Goal: Information Seeking & Learning: Learn about a topic

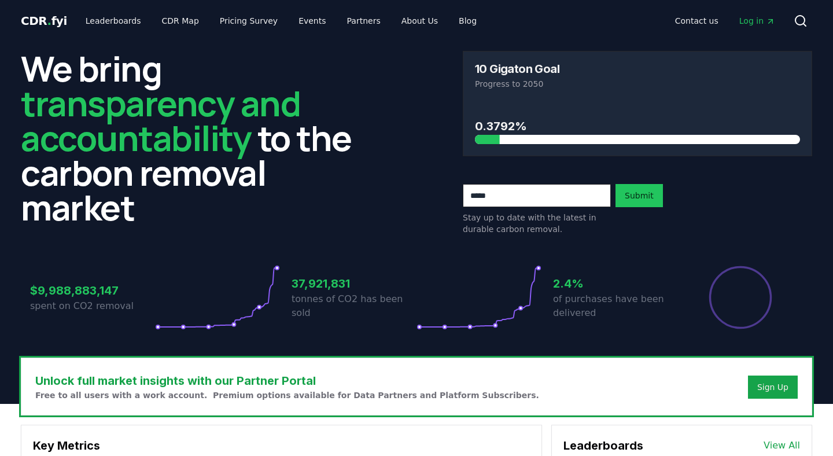
scroll to position [1047, 0]
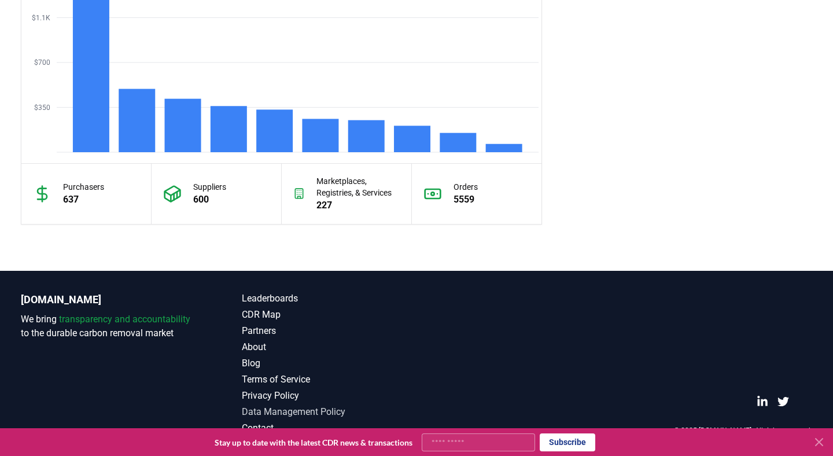
click at [270, 410] on link "Data Management Policy" at bounding box center [329, 412] width 175 height 14
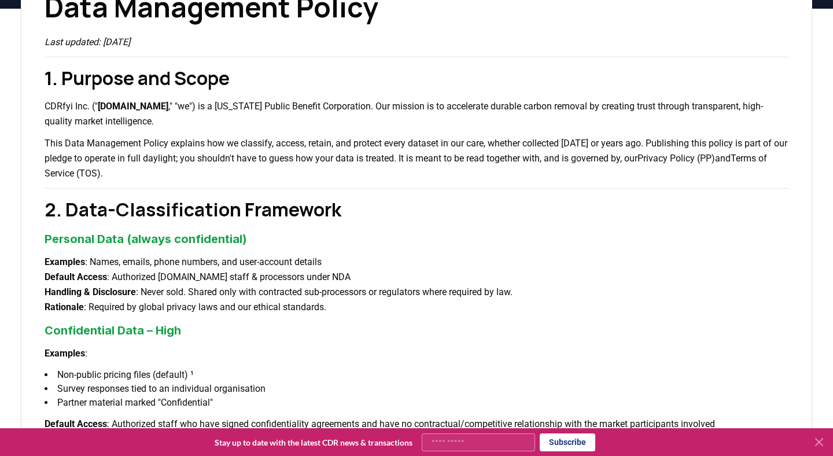
scroll to position [67, 0]
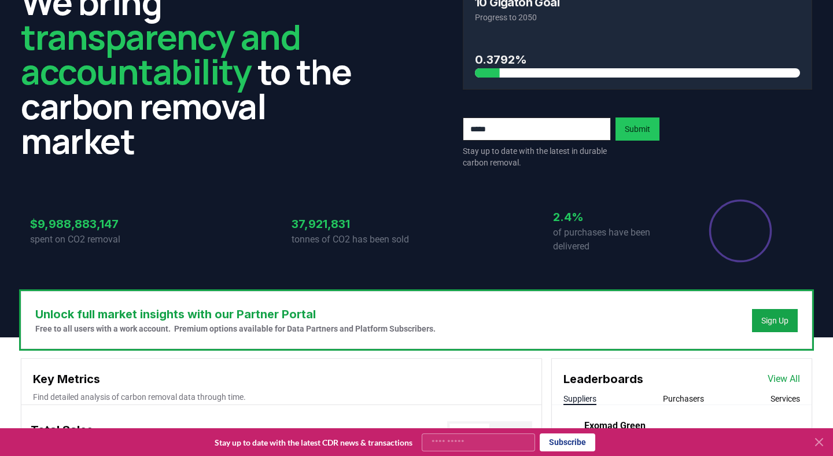
scroll to position [1047, 0]
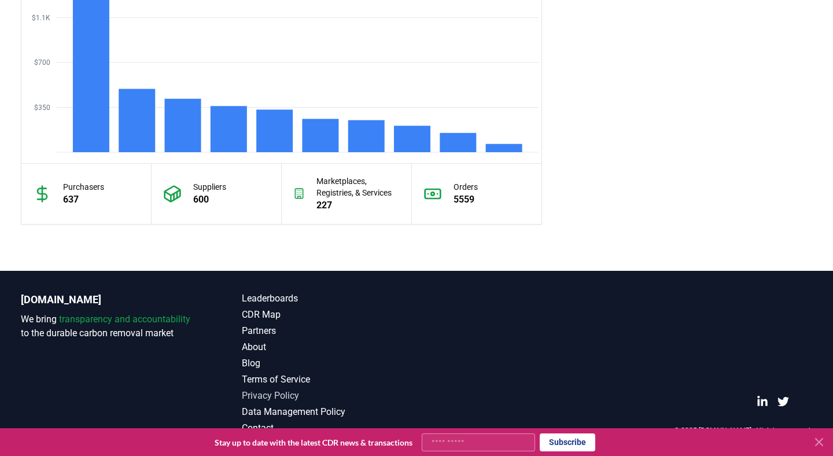
click at [258, 397] on link "Privacy Policy" at bounding box center [329, 396] width 175 height 14
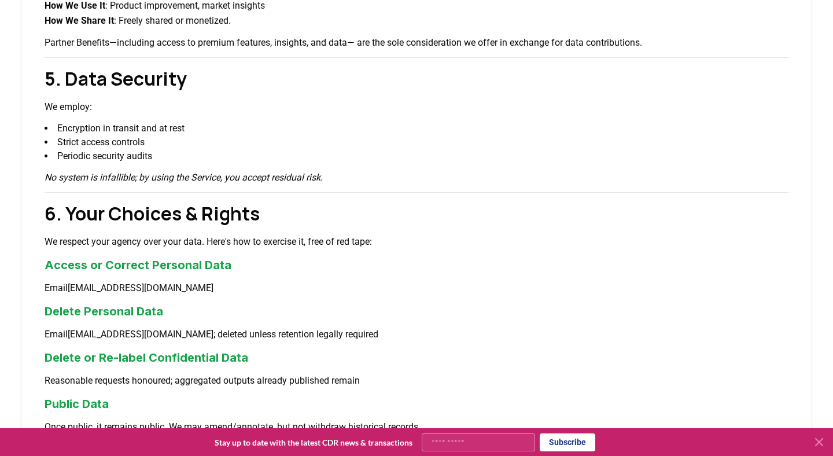
scroll to position [1163, 0]
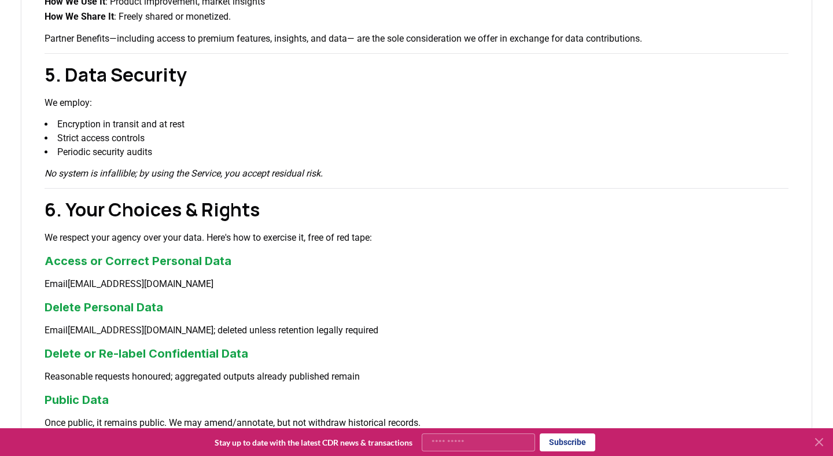
click at [405, 149] on li "Periodic security audits" at bounding box center [417, 152] width 744 height 14
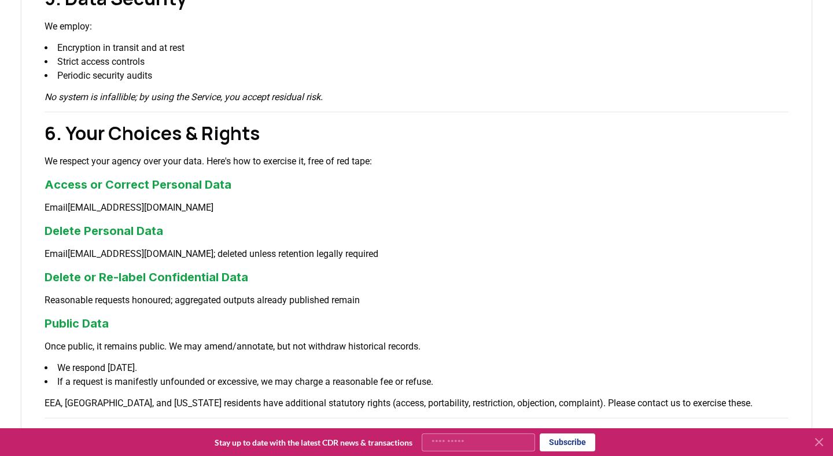
scroll to position [1240, 0]
click at [423, 133] on h2 "6. Your Choices & Rights" at bounding box center [417, 133] width 744 height 28
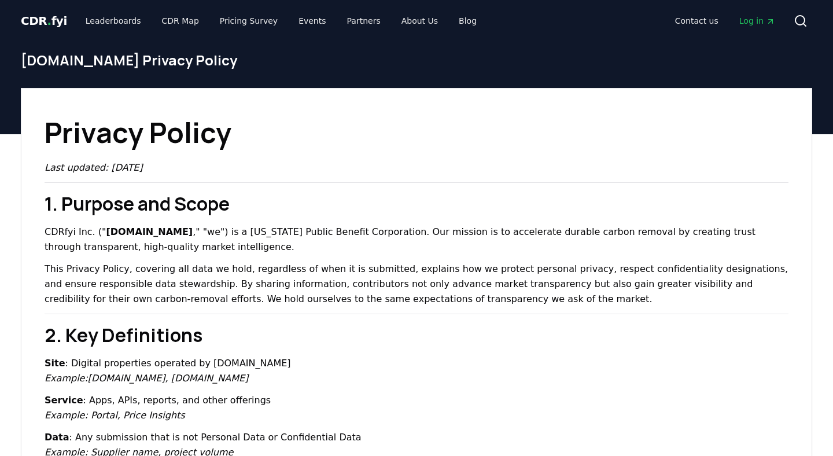
scroll to position [1240, 0]
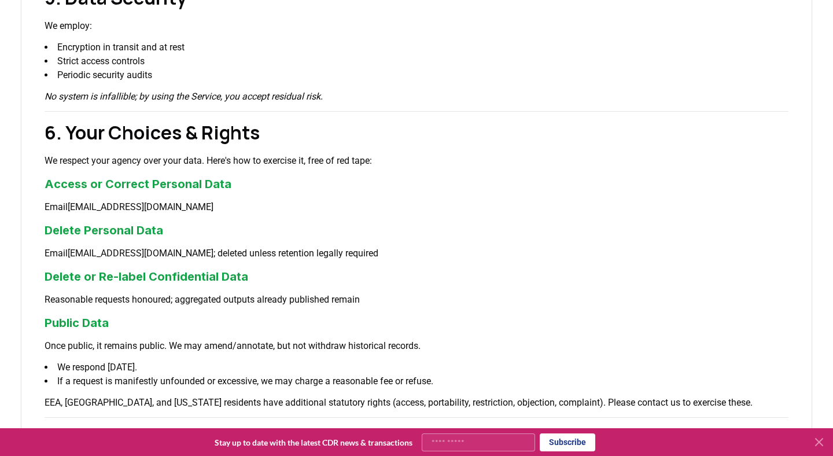
click at [383, 94] on p "No system is infallible; by using the Service, you accept residual risk." at bounding box center [417, 96] width 744 height 15
